Goal: Transaction & Acquisition: Purchase product/service

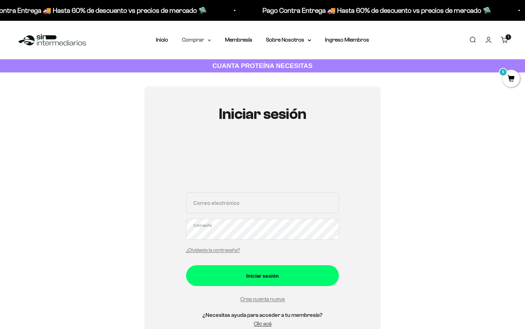
click at [196, 39] on summary "Comprar" at bounding box center [196, 39] width 29 height 9
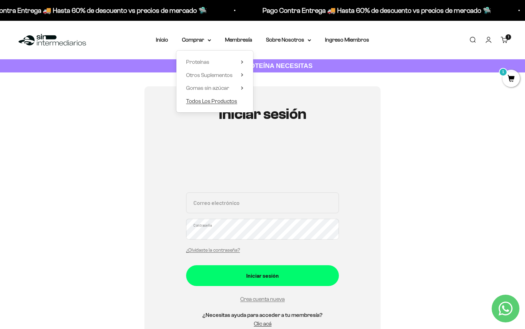
click at [211, 100] on span "Todos Los Productos" at bounding box center [211, 101] width 51 height 6
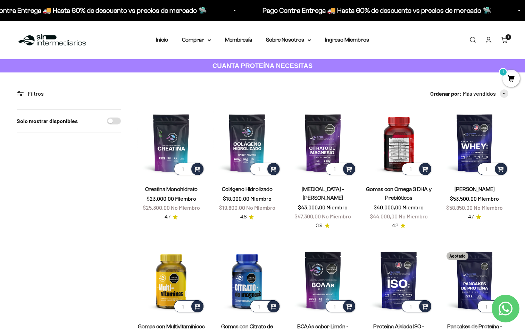
click at [403, 151] on img at bounding box center [398, 142] width 67 height 67
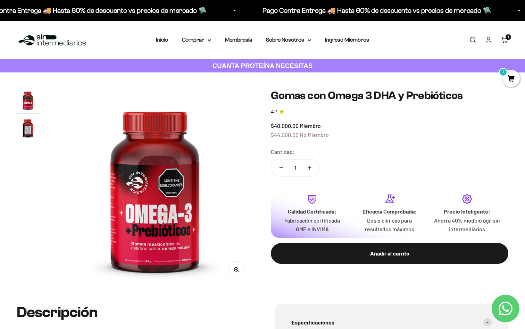
click at [27, 128] on img "Ir al artículo 2" at bounding box center [28, 128] width 22 height 22
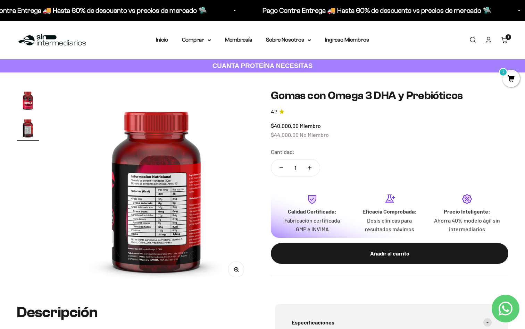
scroll to position [0, 207]
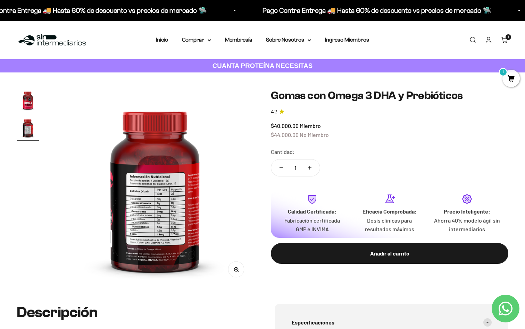
click at [235, 269] on icon "button" at bounding box center [236, 269] width 5 height 5
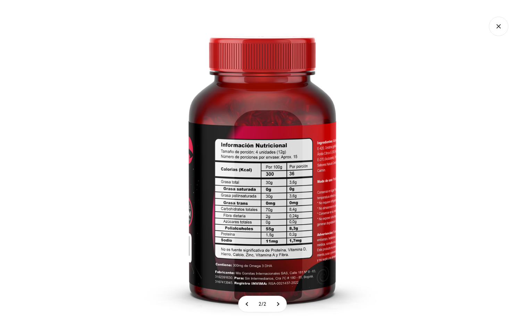
click at [498, 31] on icon "Cerrar galería" at bounding box center [498, 26] width 19 height 19
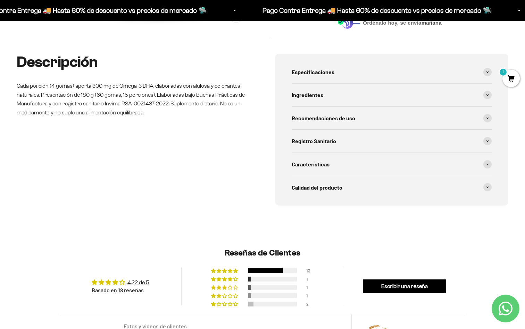
scroll to position [247, 0]
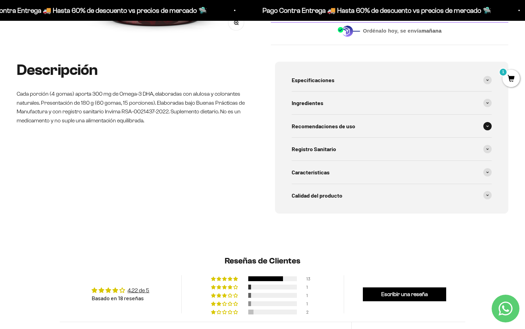
click at [339, 122] on span "Recomendaciones de uso" at bounding box center [322, 126] width 63 height 9
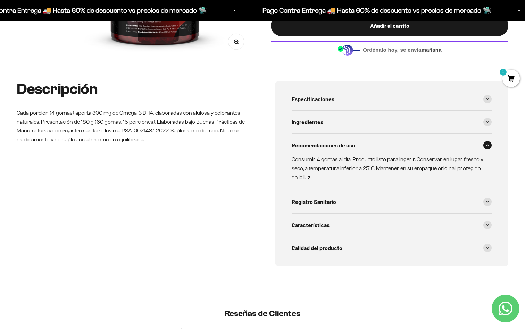
scroll to position [222, 0]
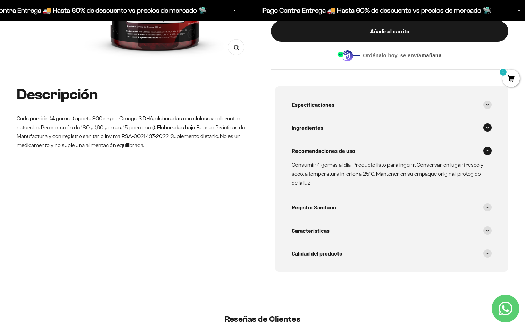
click at [330, 125] on div "Ingredientes" at bounding box center [391, 127] width 200 height 23
